Goal: Task Accomplishment & Management: Manage account settings

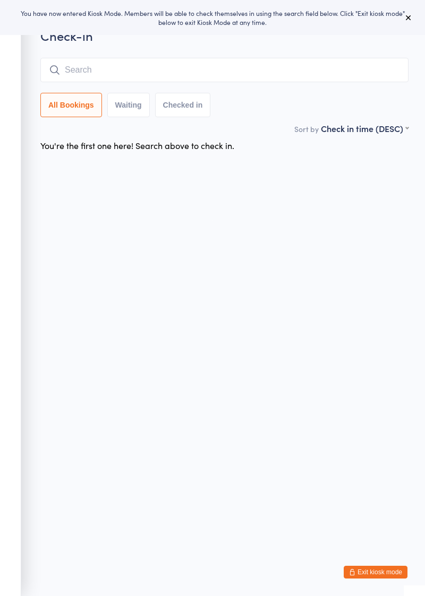
click at [135, 49] on span at bounding box center [215, 49] width 351 height 0
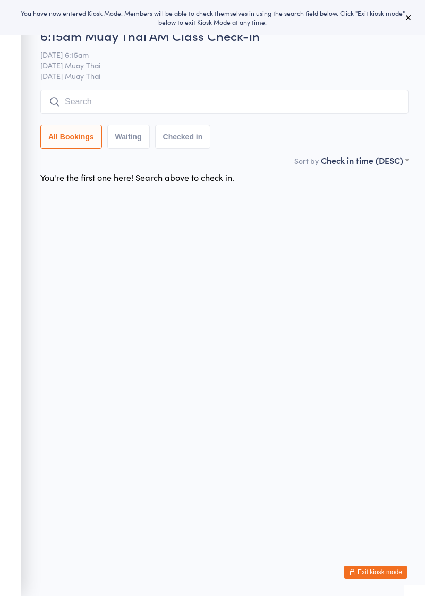
click at [71, 101] on input "search" at bounding box center [224, 102] width 368 height 24
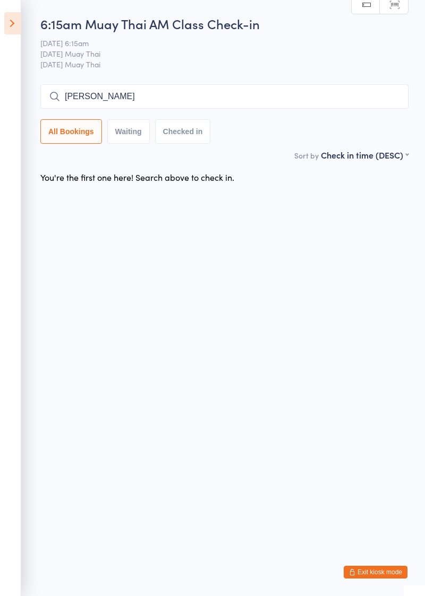
type input "[PERSON_NAME]"
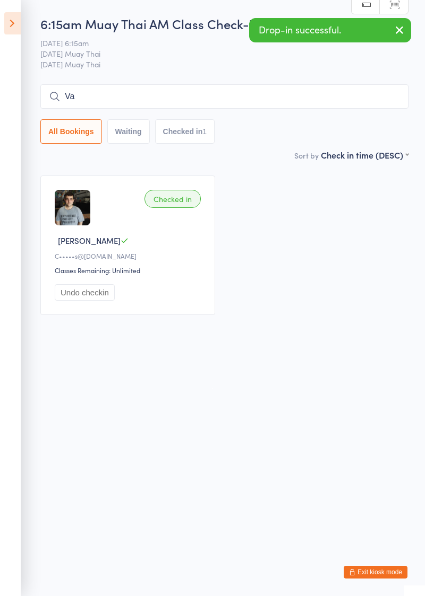
type input "Va"
click at [16, 24] on icon at bounding box center [12, 23] width 16 height 22
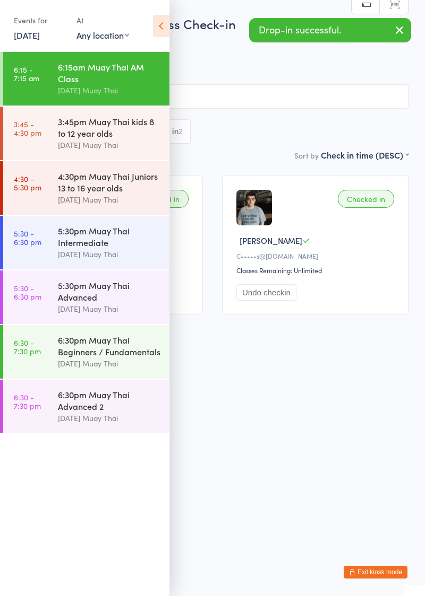
click at [388, 576] on button "Exit kiosk mode" at bounding box center [375, 572] width 64 height 13
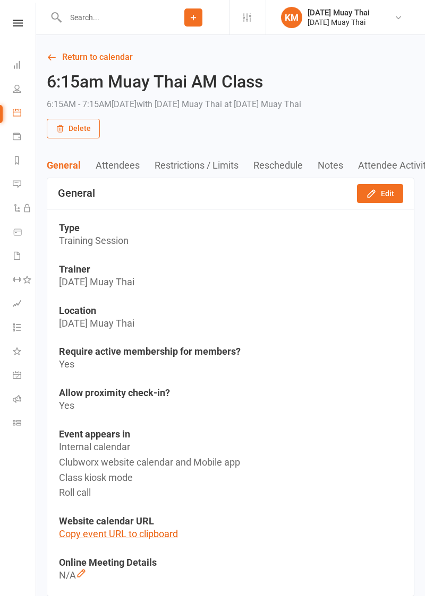
click at [0, 0] on div "Loading" at bounding box center [0, 0] width 0 height 0
click at [16, 62] on icon at bounding box center [17, 64] width 8 height 8
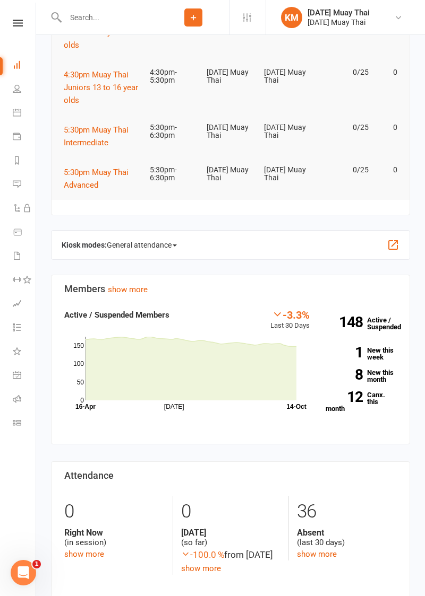
scroll to position [203, 0]
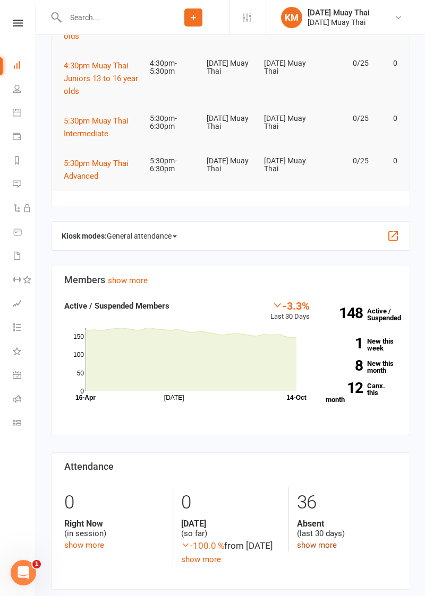
click at [321, 546] on link "show more" at bounding box center [317, 546] width 40 height 10
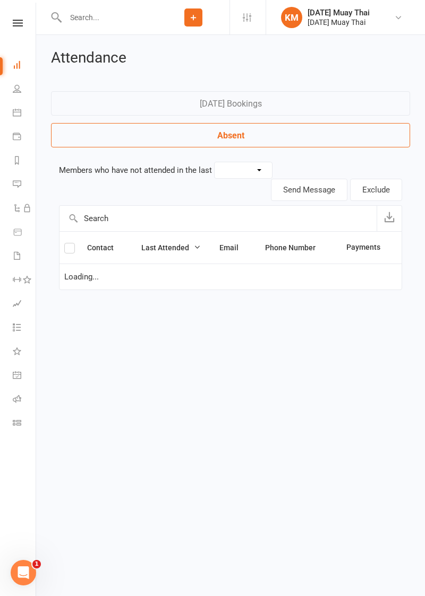
select select "30"
